Goal: Transaction & Acquisition: Purchase product/service

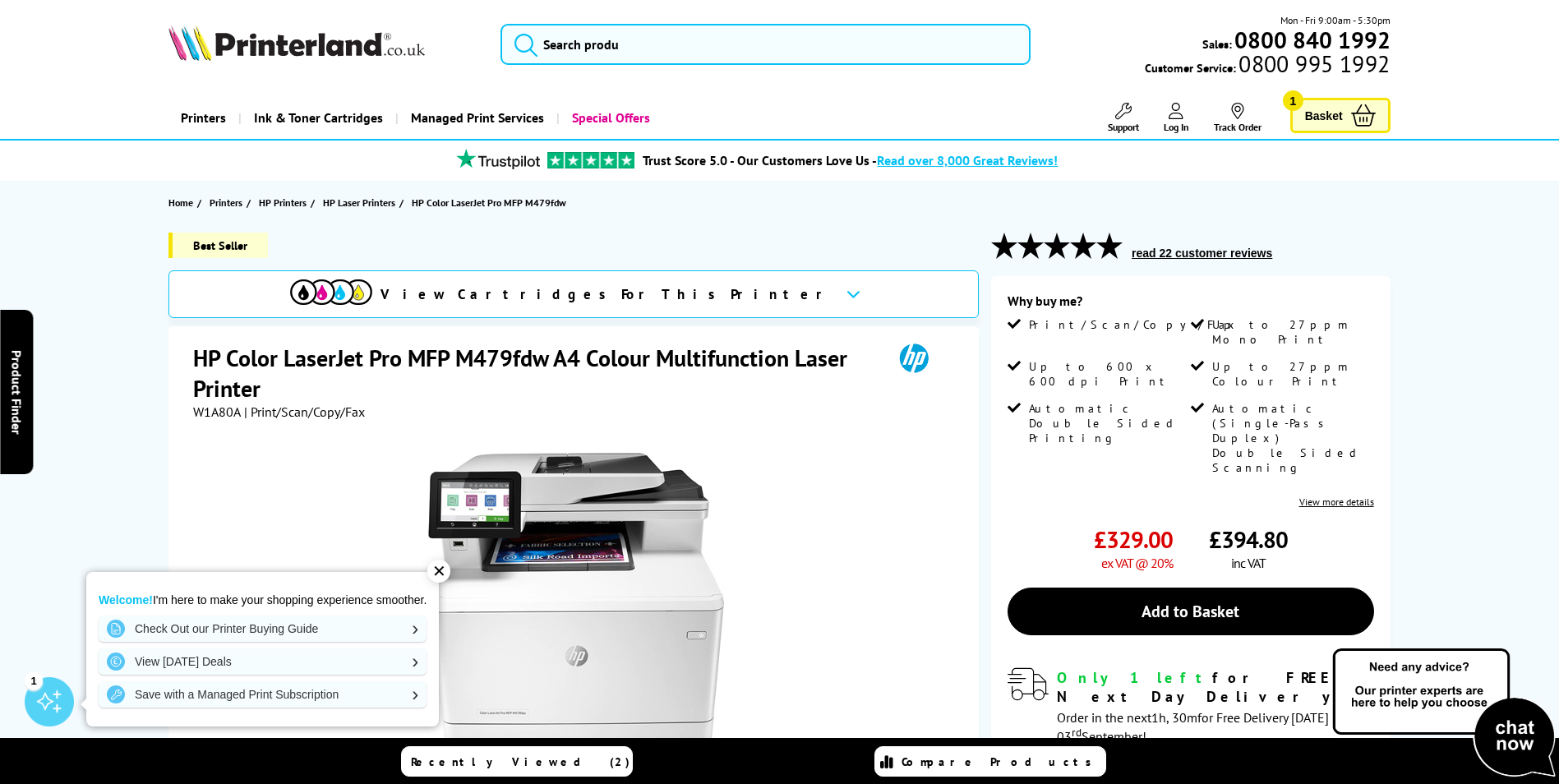
click at [1351, 107] on icon at bounding box center [1363, 115] width 25 height 22
